Goal: Navigation & Orientation: Find specific page/section

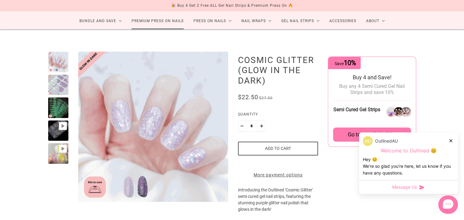
click at [168, 23] on link "Premium Press On Nails" at bounding box center [158, 21] width 62 height 16
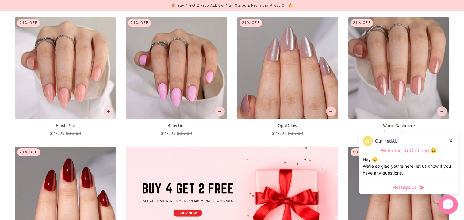
scroll to position [280, 0]
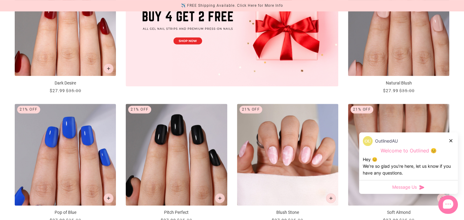
click at [452, 140] on icon at bounding box center [451, 140] width 3 height 3
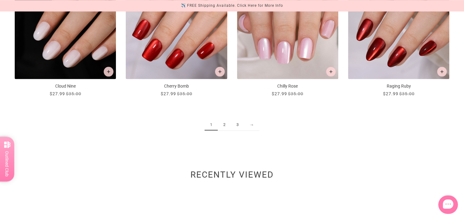
scroll to position [794, 0]
click at [225, 128] on link "2" at bounding box center [224, 124] width 13 height 11
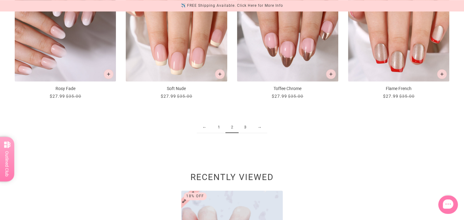
scroll to position [792, 0]
click at [245, 127] on link "3" at bounding box center [245, 126] width 13 height 11
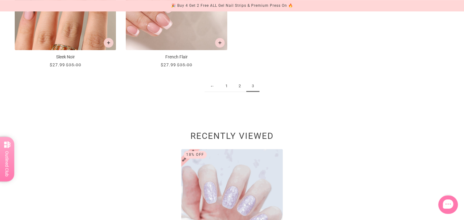
scroll to position [436, 0]
click at [226, 84] on link "1" at bounding box center [226, 85] width 13 height 11
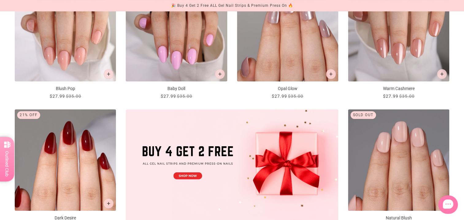
scroll to position [33, 0]
